Goal: Obtain resource: Download file/media

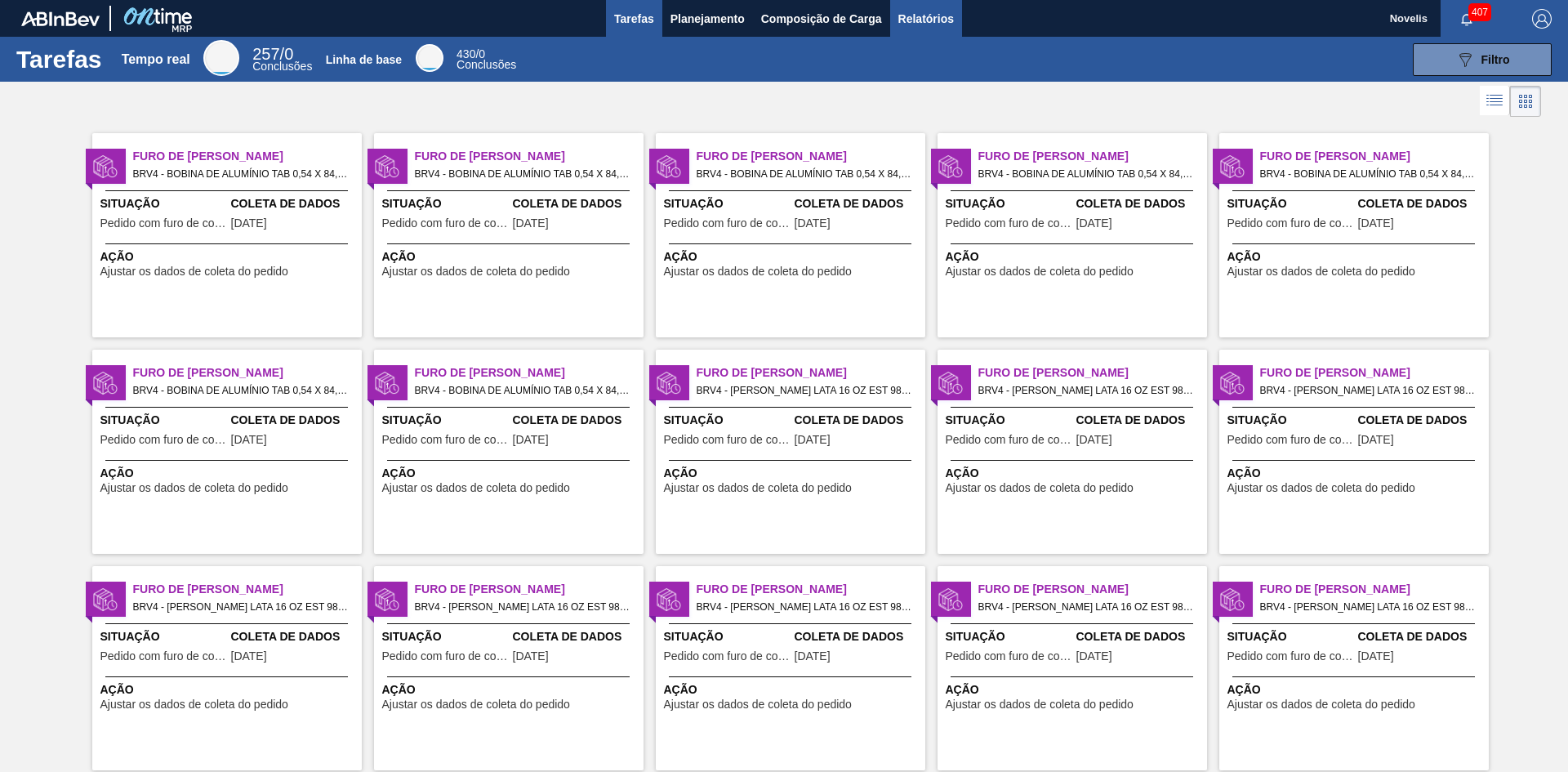
click at [916, 16] on font "Relatórios" at bounding box center [926, 19] width 56 height 13
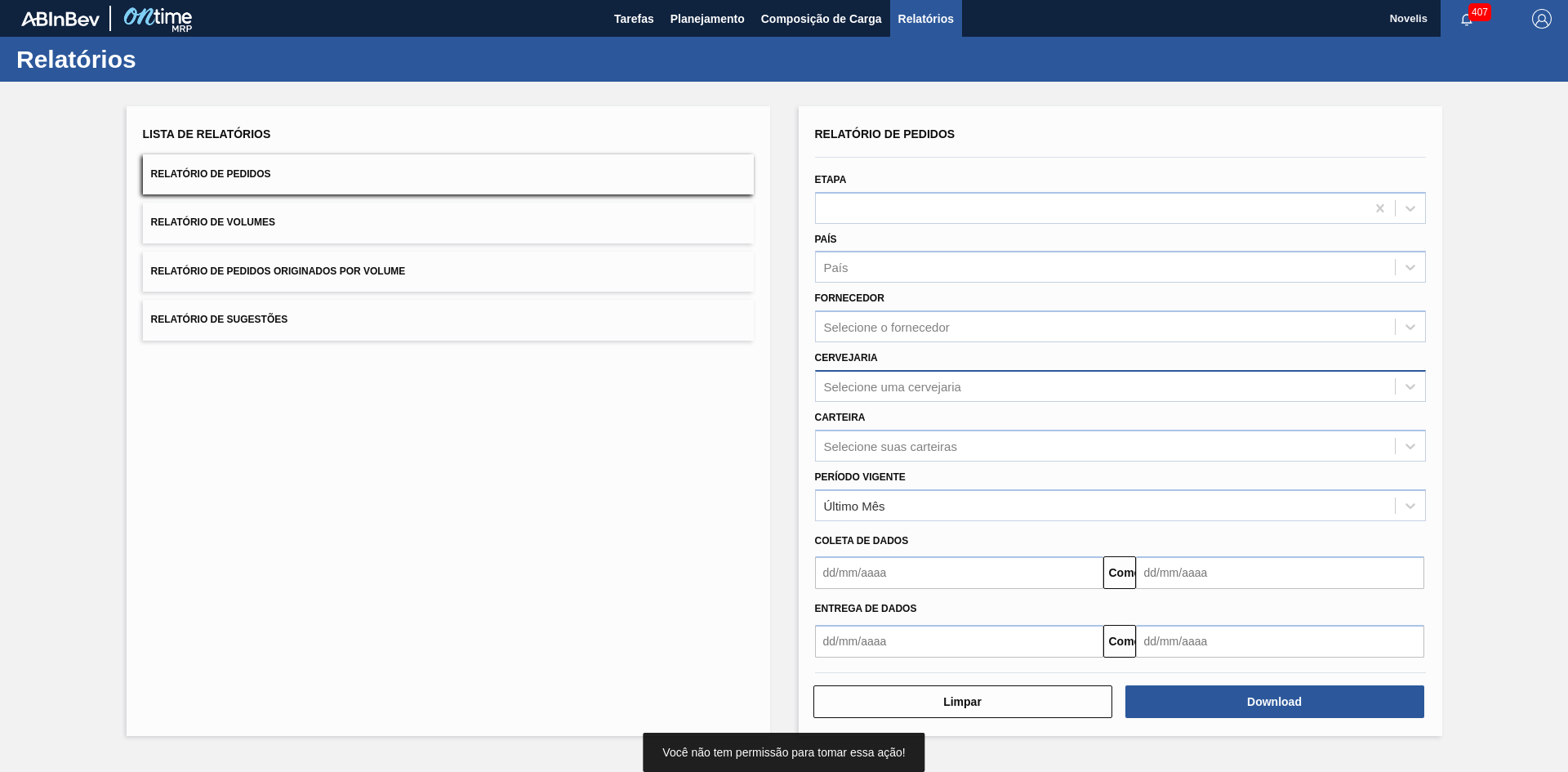
click at [880, 392] on font "Selecione uma cervejaria" at bounding box center [892, 386] width 137 height 14
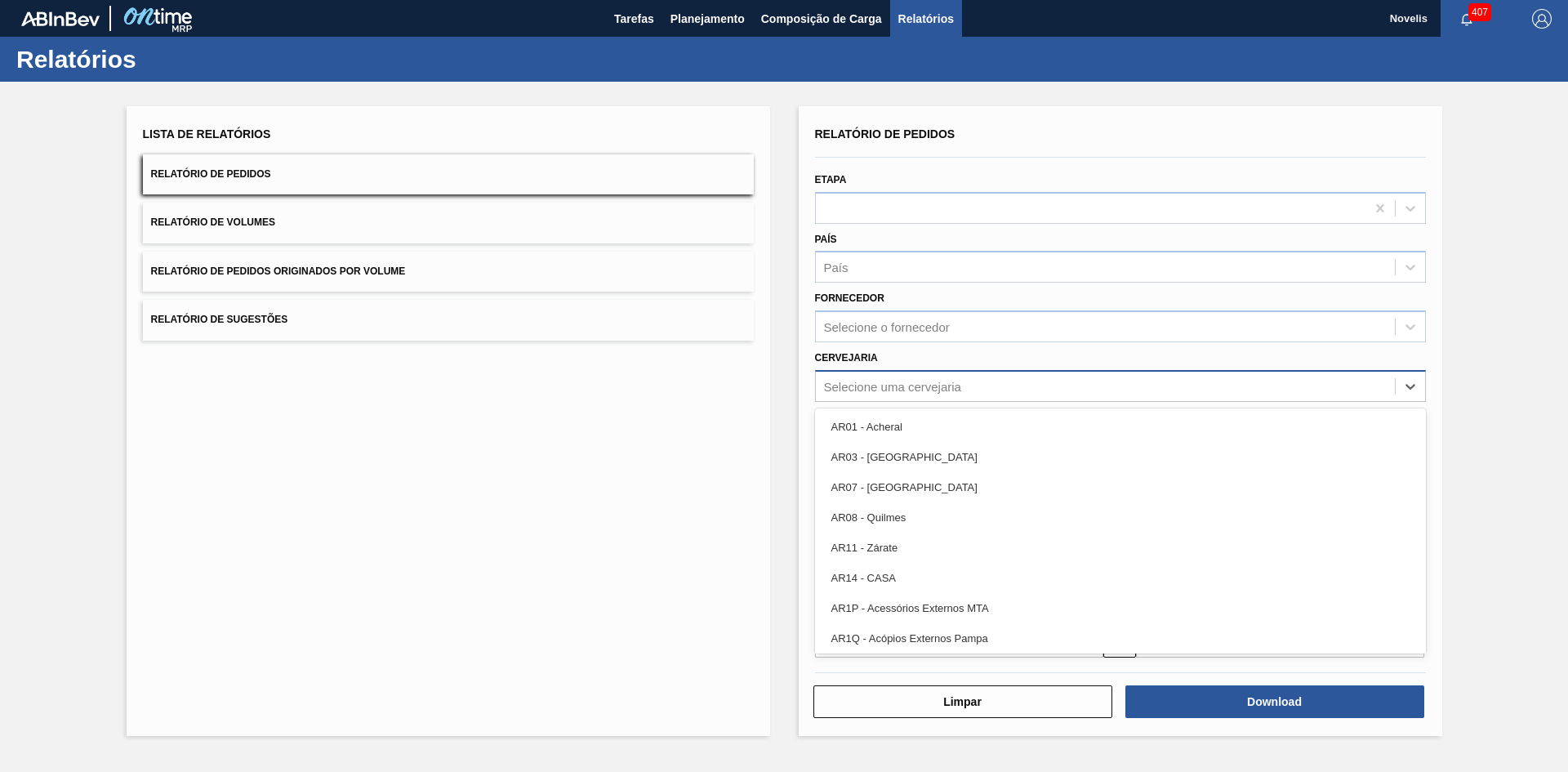
click at [885, 383] on font "Selecione uma cervejaria" at bounding box center [892, 386] width 137 height 14
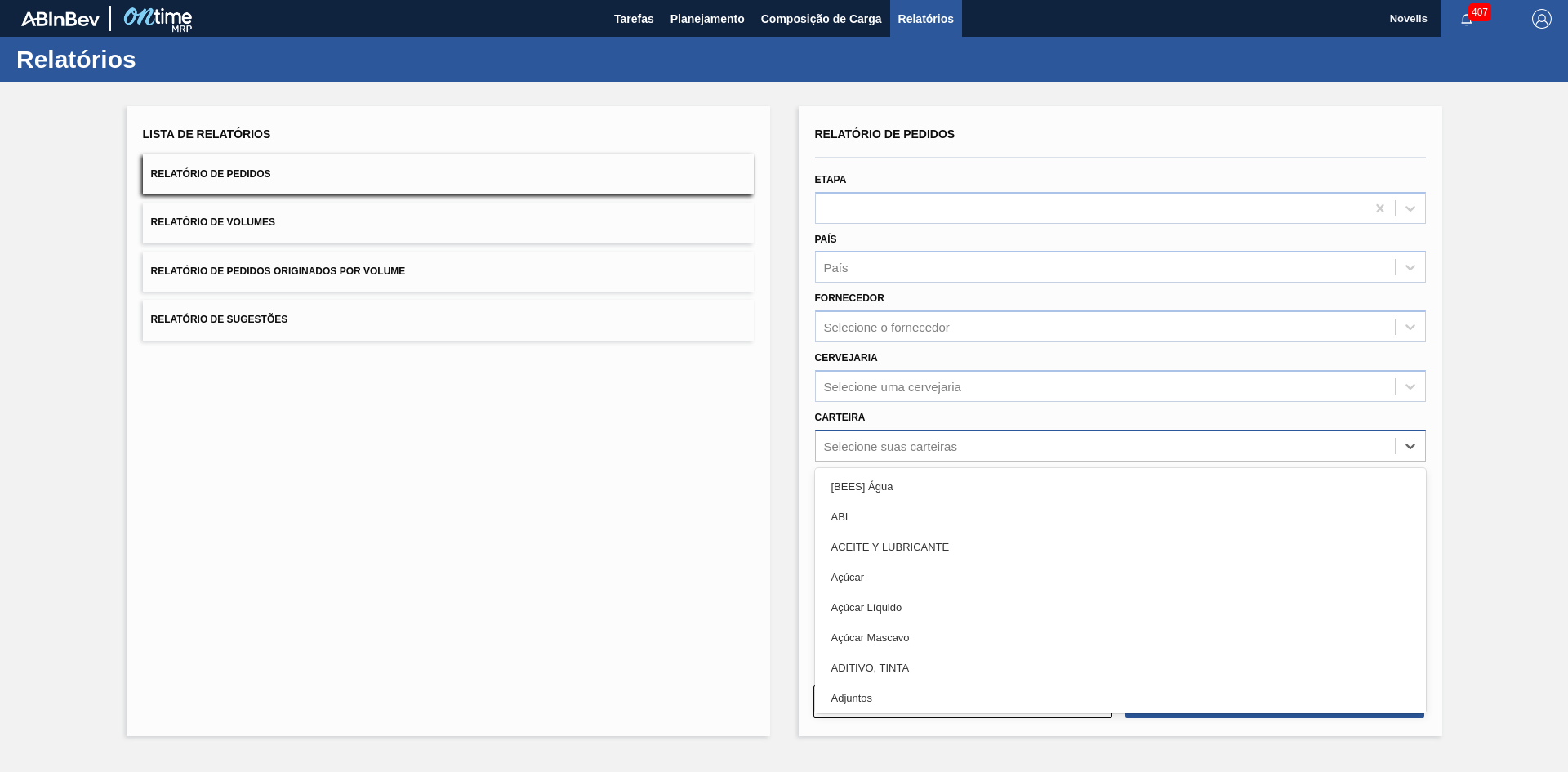
click at [885, 439] on font "Selecione suas carteiras" at bounding box center [891, 445] width 134 height 14
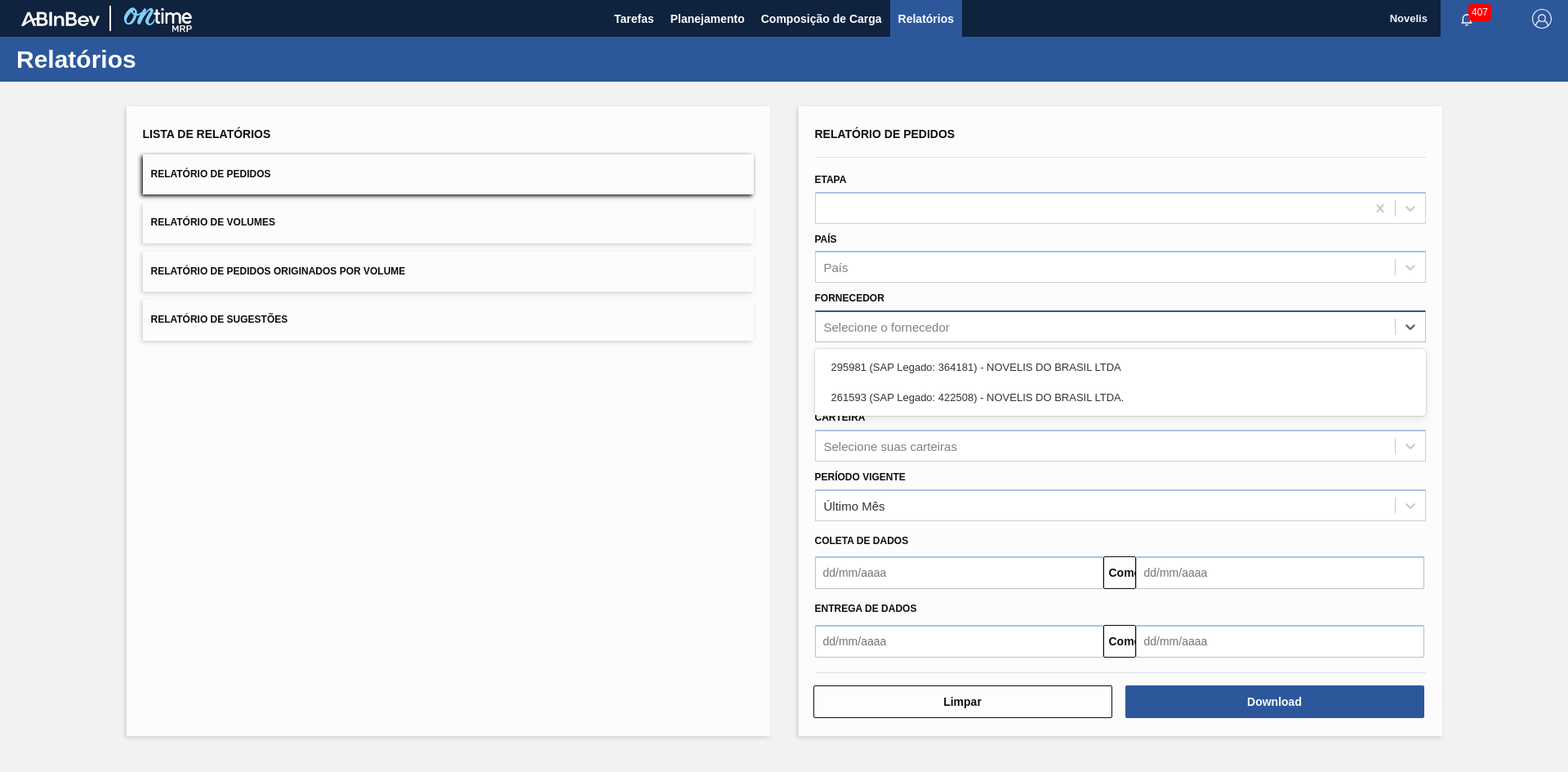
click at [964, 331] on div "Selecione o fornecedor" at bounding box center [1105, 327] width 579 height 24
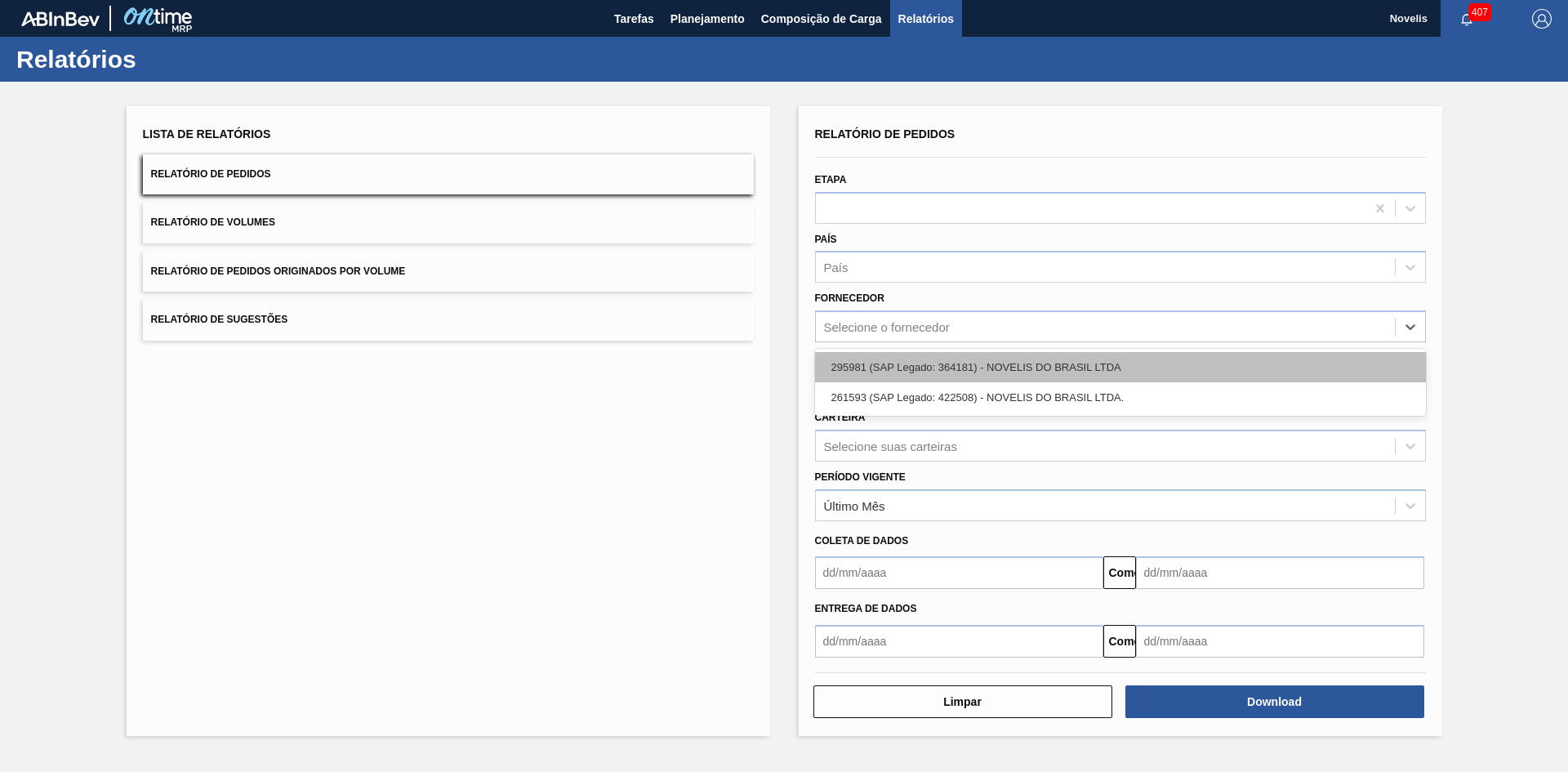
click at [956, 369] on font "295981 (SAP Legado: 364181) - NOVELIS DO BRASIL LTDA" at bounding box center [977, 367] width 290 height 12
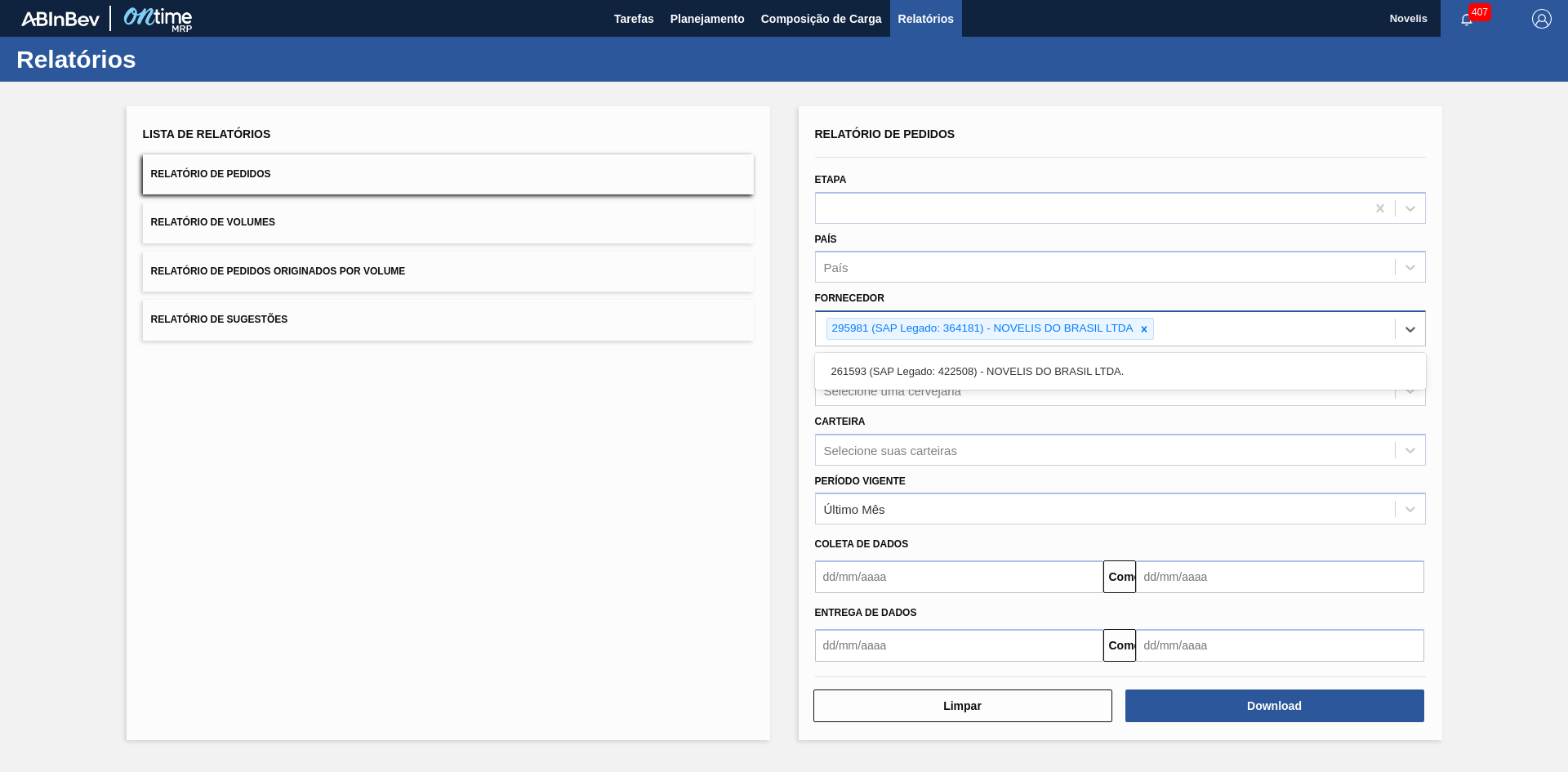
click at [1188, 321] on div "295981 (SAP Legado: 364181) - NOVELIS DO BRASIL LTDA" at bounding box center [1105, 328] width 579 height 33
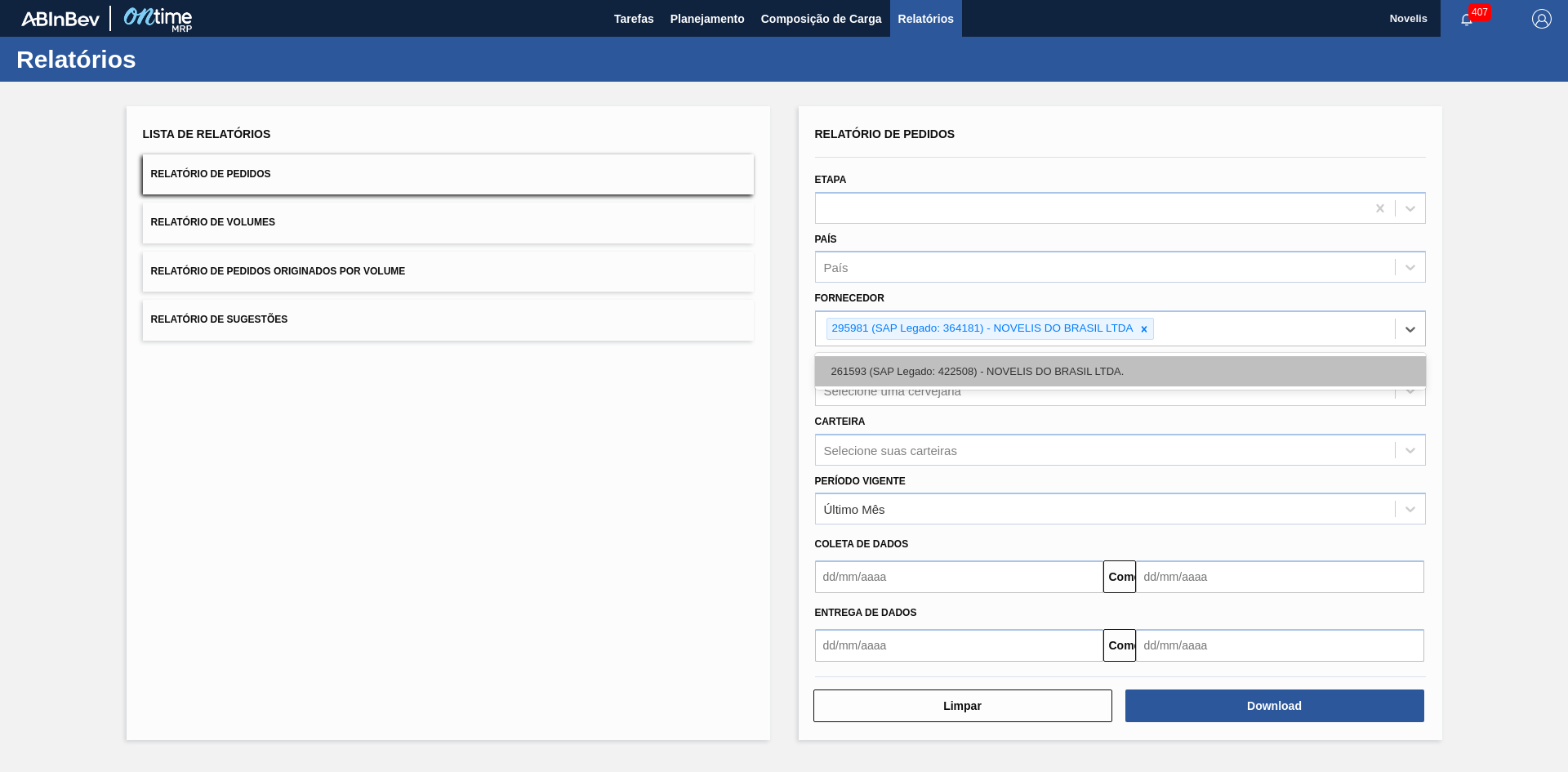
click at [1150, 369] on div "261593 (SAP Legado: 422508) - NOVELIS DO BRASIL LTDA." at bounding box center [1120, 371] width 611 height 30
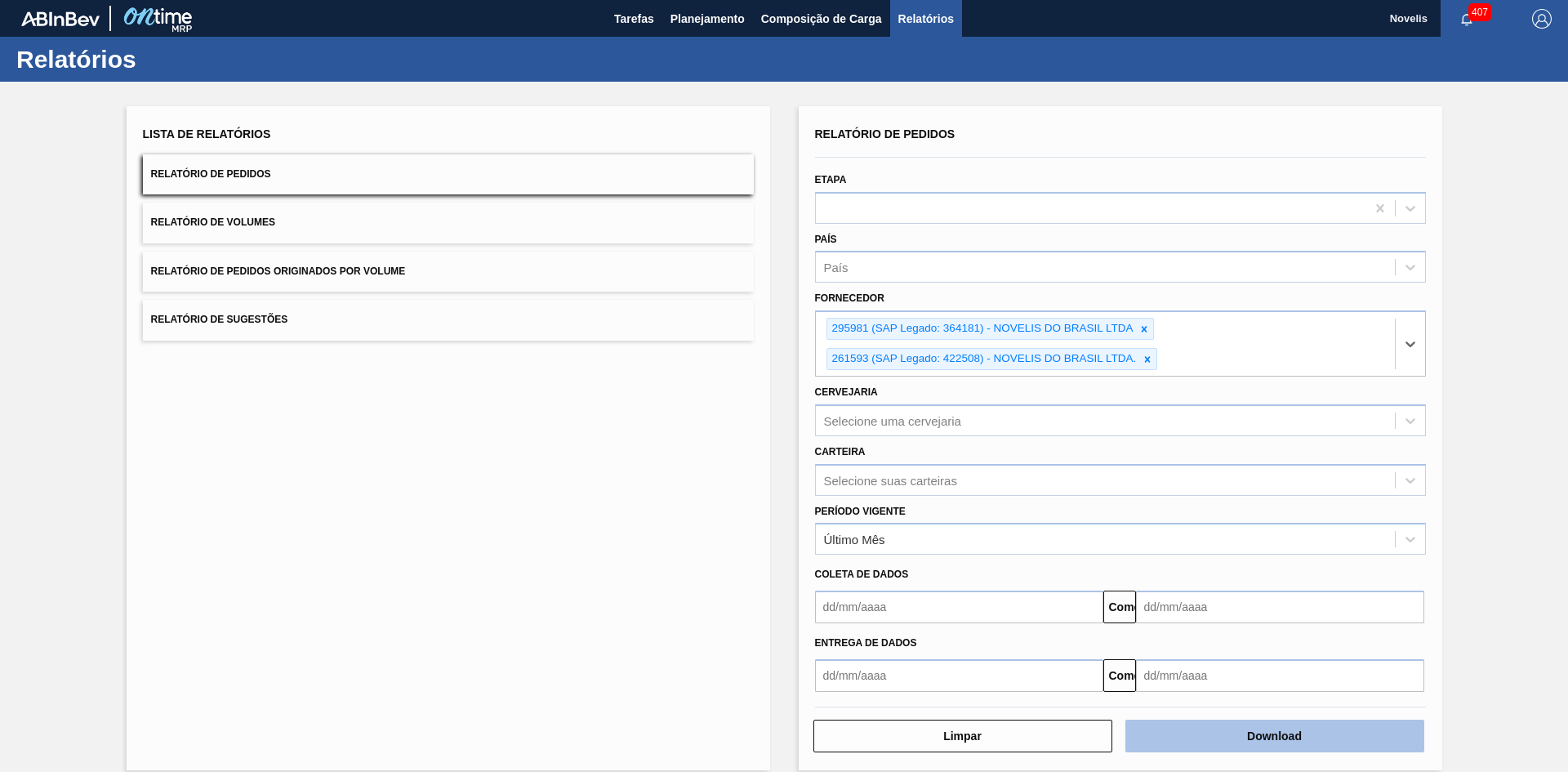
click at [1256, 729] on font "Download" at bounding box center [1275, 736] width 55 height 13
